Goal: Transaction & Acquisition: Purchase product/service

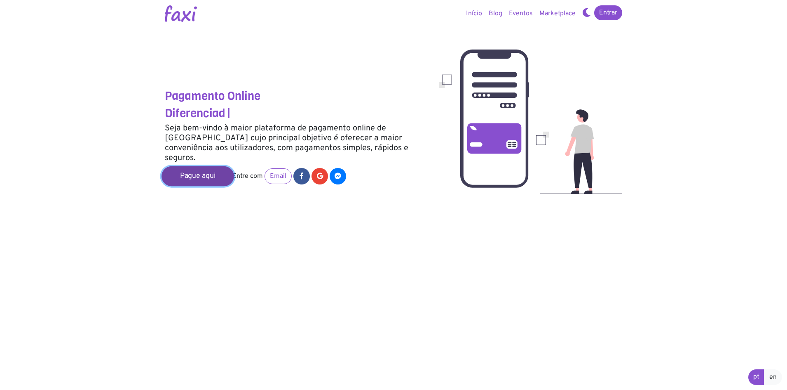
click at [202, 166] on link "Pague aqui" at bounding box center [198, 176] width 73 height 20
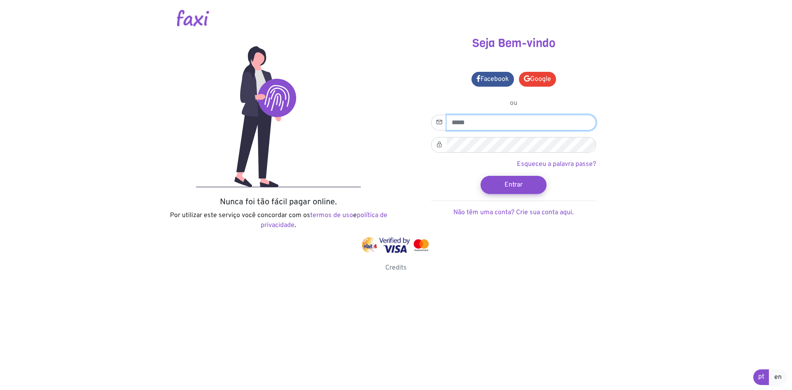
click at [473, 124] on input "email" at bounding box center [521, 123] width 149 height 16
type input "**********"
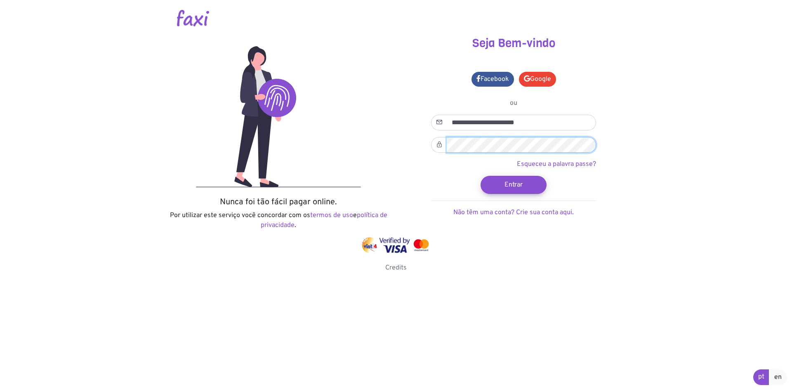
click at [480, 176] on button "Entrar" at bounding box center [513, 185] width 66 height 18
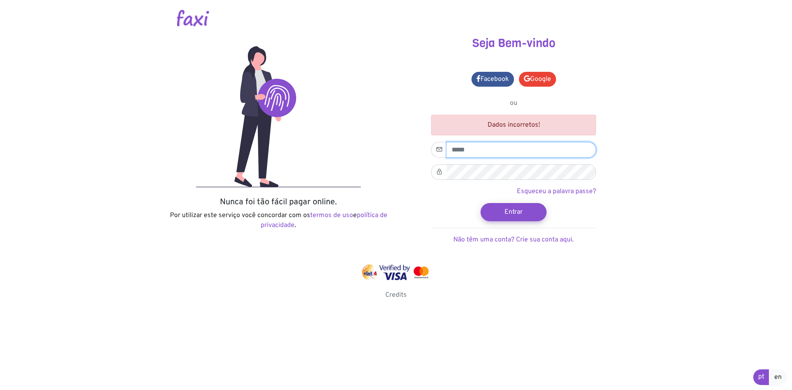
click at [517, 147] on input "email" at bounding box center [521, 150] width 149 height 16
type input "**********"
click at [499, 82] on link "Facebook" at bounding box center [492, 79] width 42 height 15
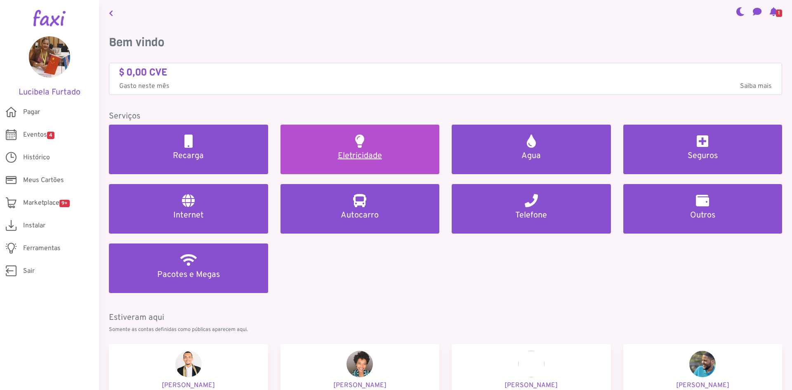
click at [357, 157] on h5 "Eletricidade" at bounding box center [359, 156] width 139 height 10
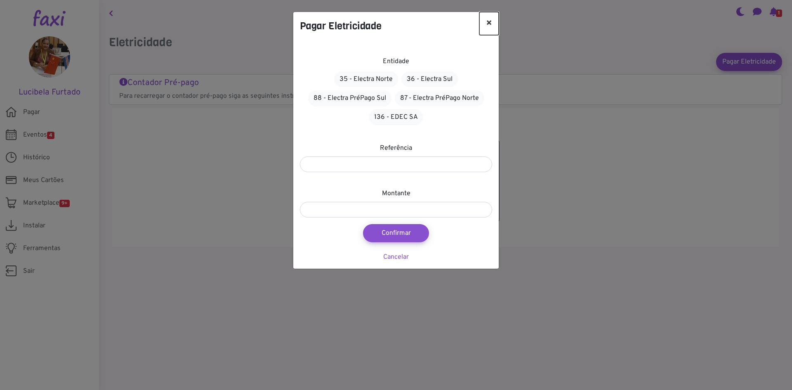
click at [490, 23] on button "×" at bounding box center [488, 23] width 19 height 23
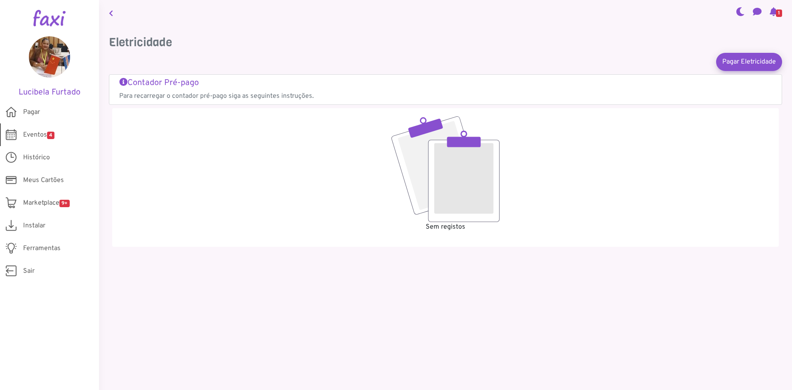
click at [48, 134] on span "4" at bounding box center [50, 135] width 7 height 7
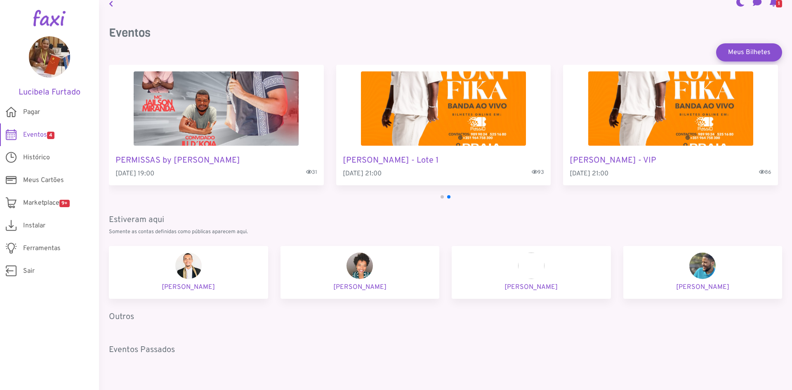
scroll to position [17, 0]
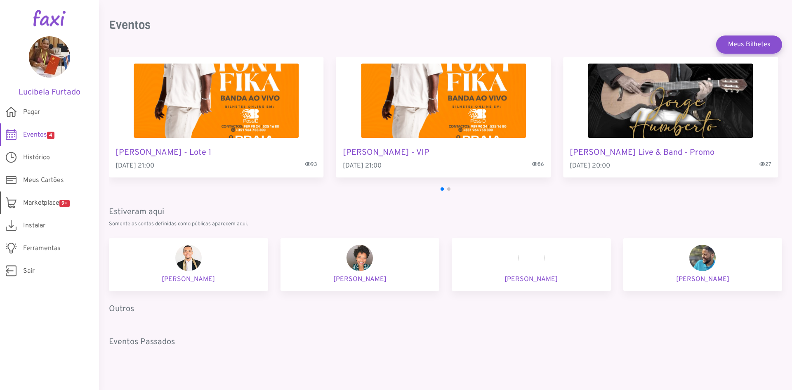
click at [45, 202] on span "Marketplace 9+" at bounding box center [46, 203] width 47 height 10
click at [360, 277] on p "Hélida Camacho" at bounding box center [360, 279] width 146 height 10
click at [41, 201] on span "Marketplace 9+" at bounding box center [46, 203] width 47 height 10
click at [708, 264] on img at bounding box center [702, 257] width 26 height 26
click at [698, 279] on p "Joelson Leal" at bounding box center [703, 279] width 146 height 10
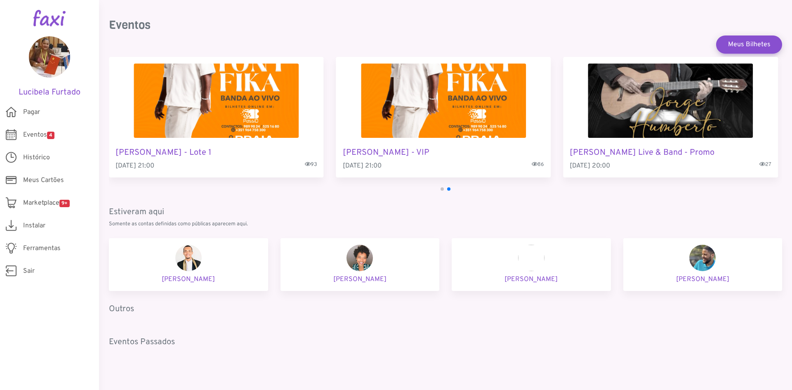
click at [699, 275] on p "Joelson Leal" at bounding box center [703, 279] width 146 height 10
click at [697, 274] on p "Joelson Leal" at bounding box center [703, 279] width 146 height 10
click at [180, 278] on p "Adnilson Medina" at bounding box center [188, 279] width 146 height 10
click at [180, 277] on p "Adnilson Medina" at bounding box center [188, 279] width 146 height 10
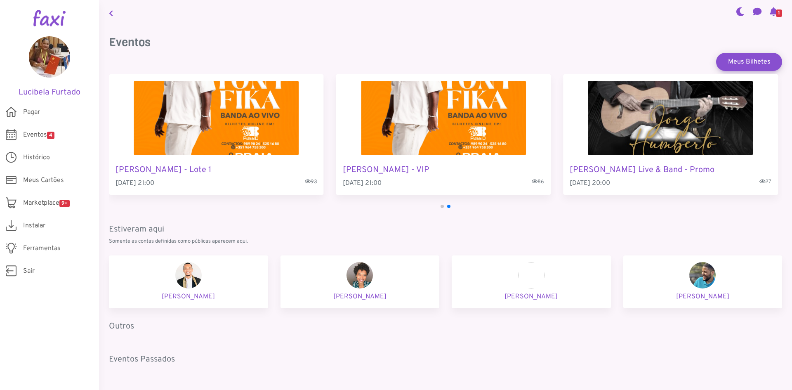
click at [776, 14] on span "1" at bounding box center [779, 12] width 6 height 7
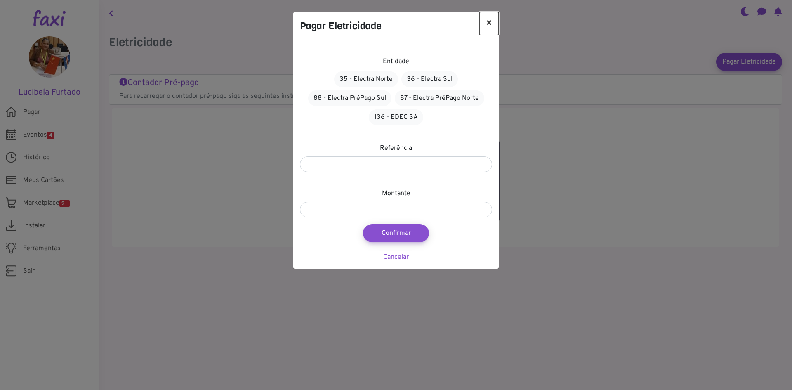
click at [491, 25] on button "×" at bounding box center [488, 23] width 19 height 23
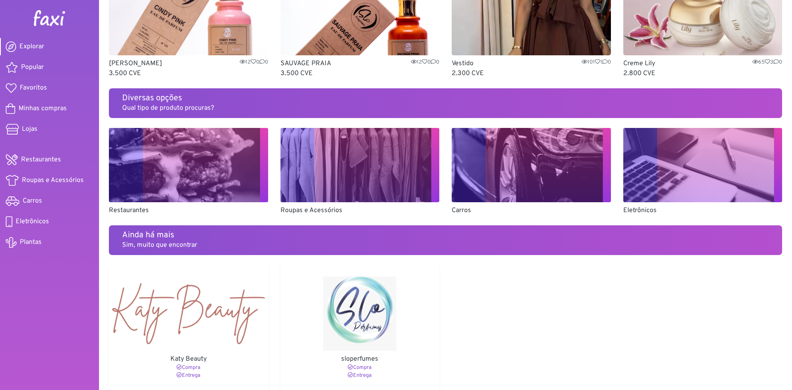
scroll to position [494, 0]
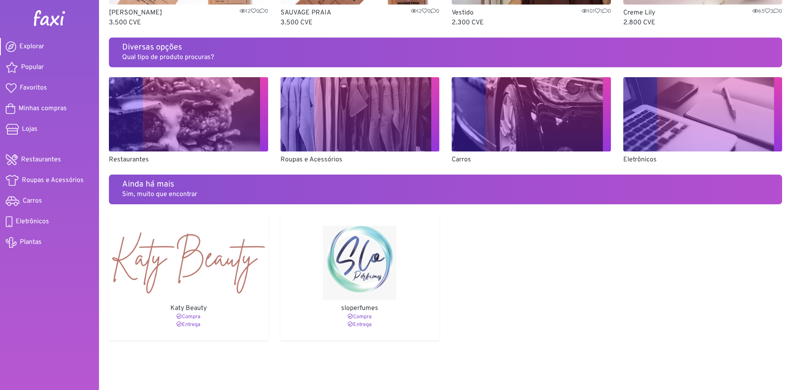
click at [311, 157] on p "Roupas e Acessórios" at bounding box center [359, 160] width 159 height 10
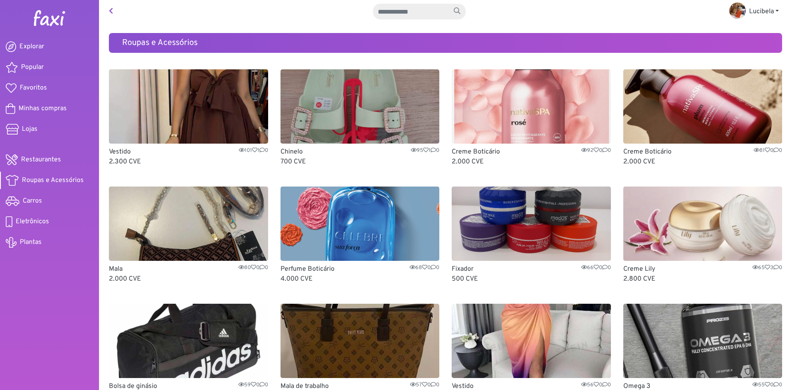
click at [390, 98] on img at bounding box center [359, 106] width 159 height 74
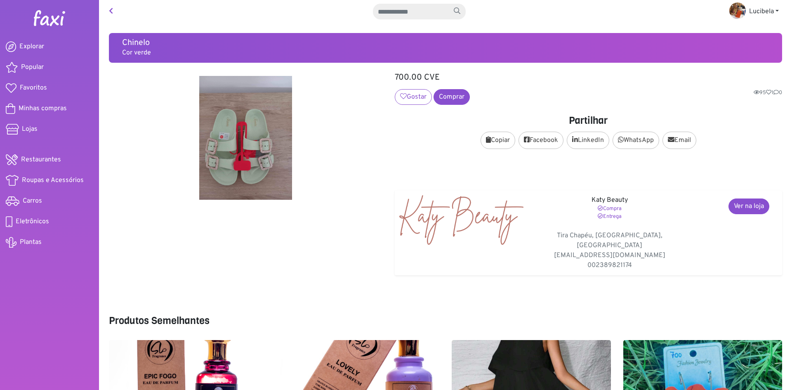
click at [245, 148] on img at bounding box center [245, 138] width 273 height 124
click at [454, 97] on link "Comprar" at bounding box center [451, 97] width 36 height 16
click at [451, 96] on link "Comprar" at bounding box center [451, 97] width 36 height 16
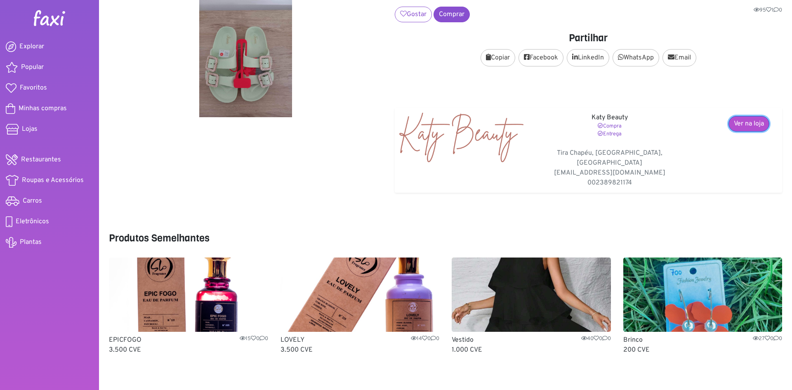
click at [752, 126] on link "Ver na loja" at bounding box center [748, 124] width 41 height 16
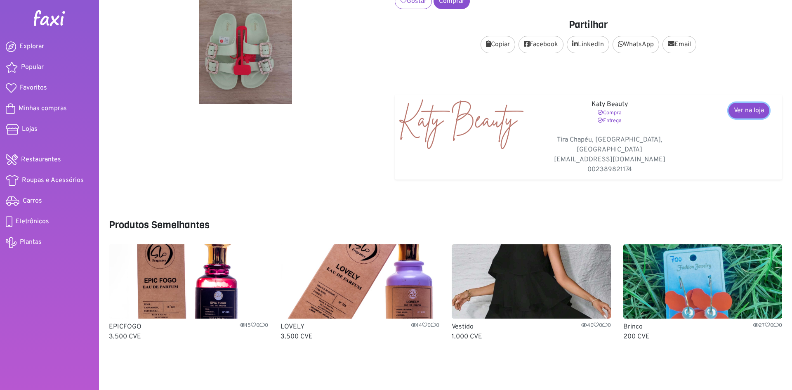
scroll to position [97, 0]
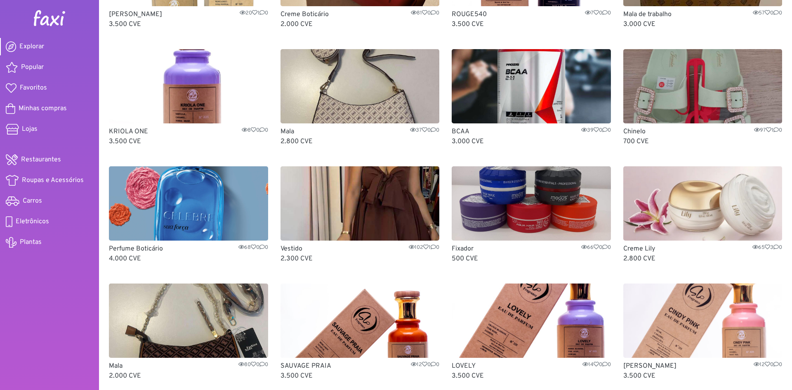
scroll to position [81, 0]
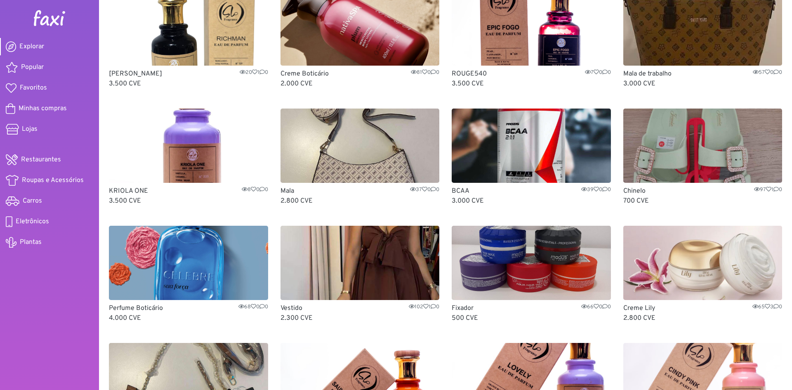
click at [357, 176] on img at bounding box center [359, 145] width 159 height 74
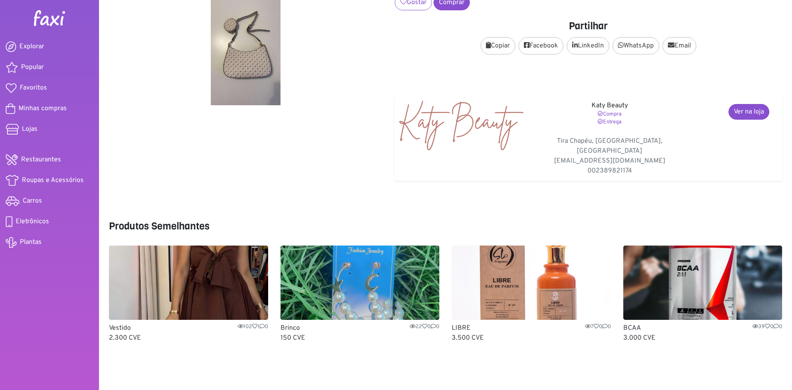
scroll to position [87, 0]
